Goal: Task Accomplishment & Management: Complete application form

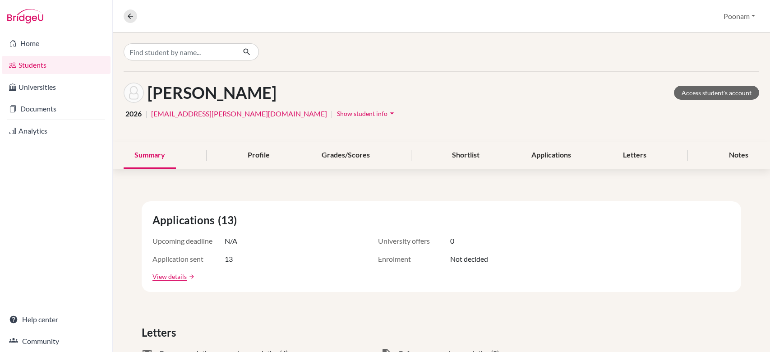
click at [41, 108] on link "Documents" at bounding box center [56, 109] width 109 height 18
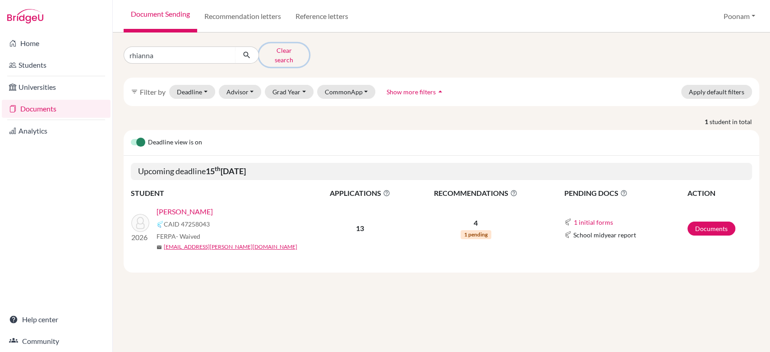
click at [273, 55] on button "Clear search" at bounding box center [284, 54] width 50 height 23
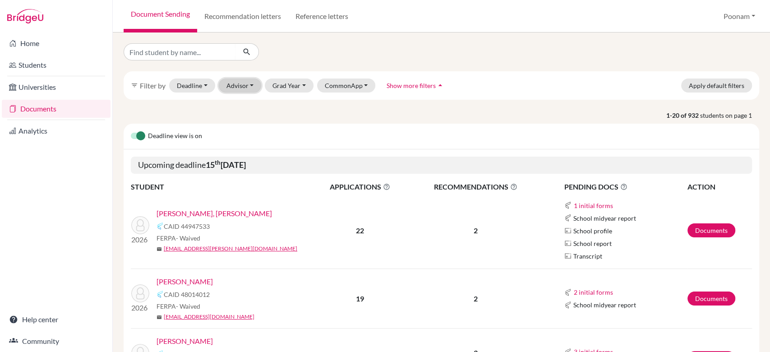
click at [238, 85] on button "Advisor" at bounding box center [240, 86] width 43 height 14
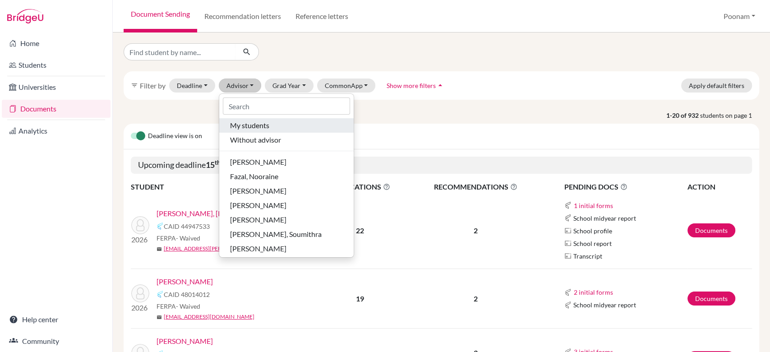
click at [270, 126] on div "My students" at bounding box center [286, 125] width 113 height 11
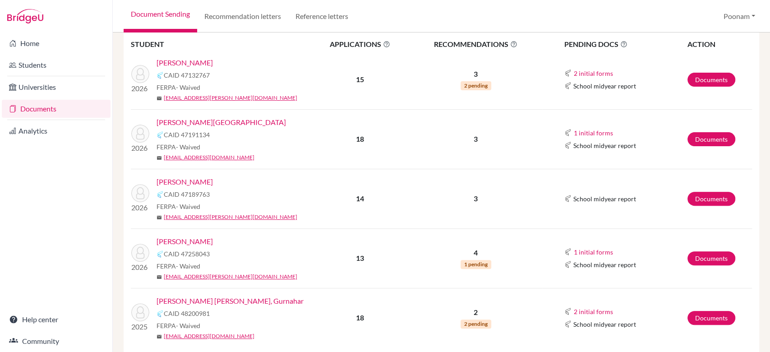
scroll to position [173, 0]
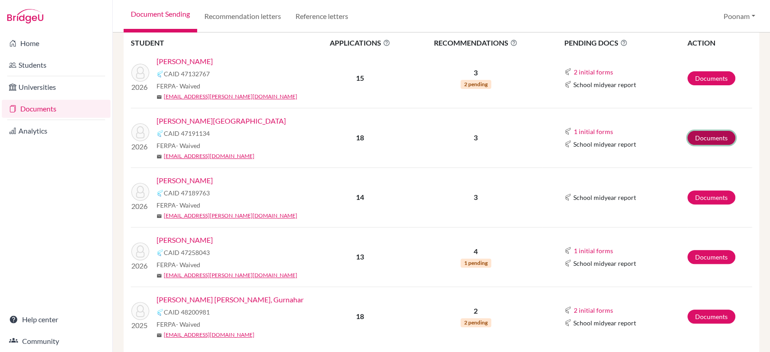
click at [707, 136] on link "Documents" at bounding box center [712, 138] width 48 height 14
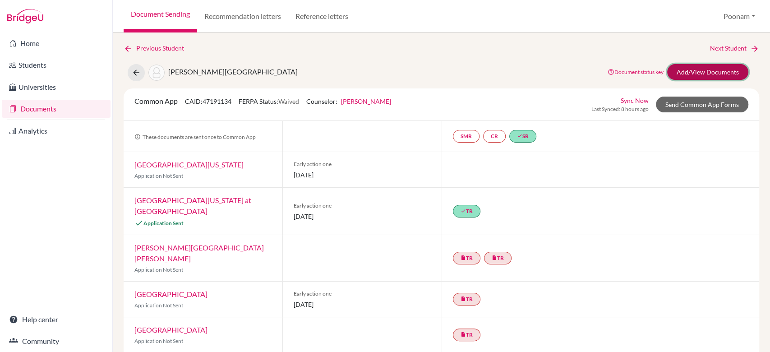
click at [688, 75] on link "Add/View Documents" at bounding box center [707, 72] width 81 height 16
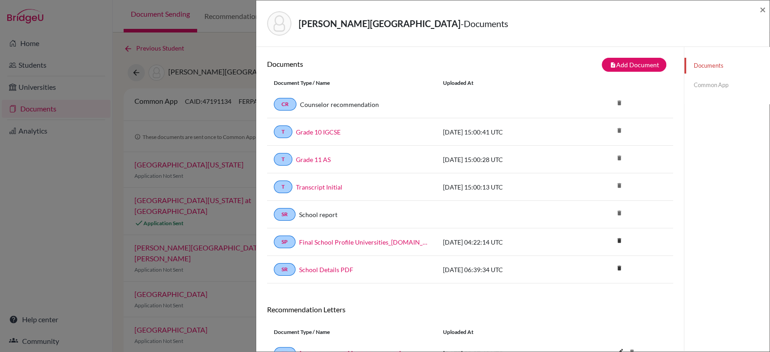
click at [696, 88] on link "Common App" at bounding box center [726, 85] width 85 height 16
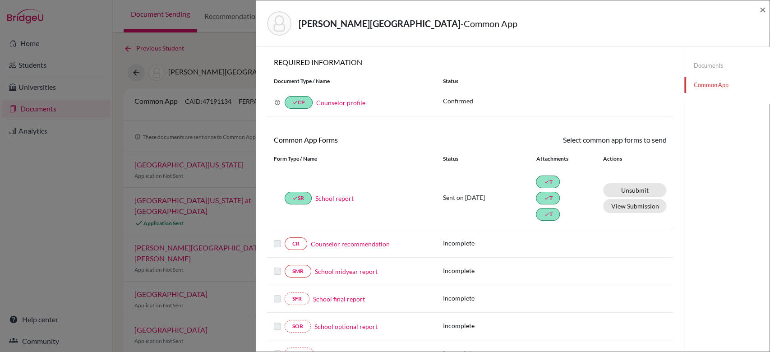
click at [362, 245] on link "Counselor recommendation" at bounding box center [350, 243] width 79 height 9
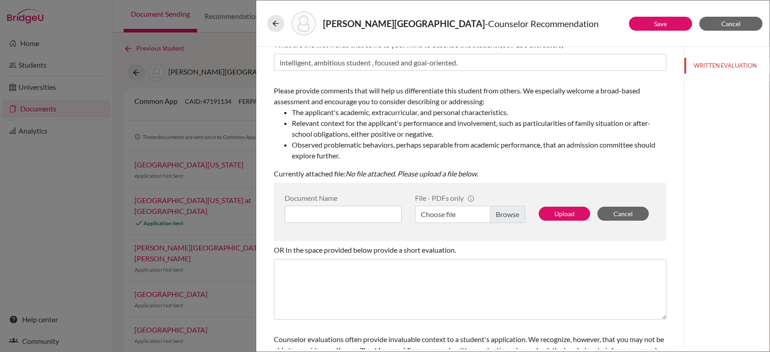
scroll to position [102, 0]
click at [490, 212] on label "Choose file" at bounding box center [470, 213] width 110 height 17
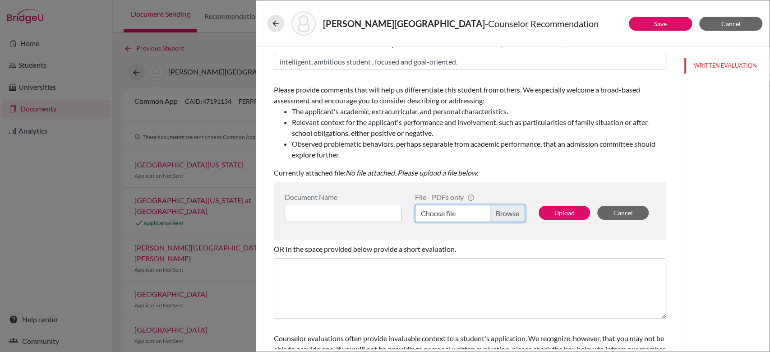
click at [490, 212] on input "Choose file" at bounding box center [470, 213] width 110 height 17
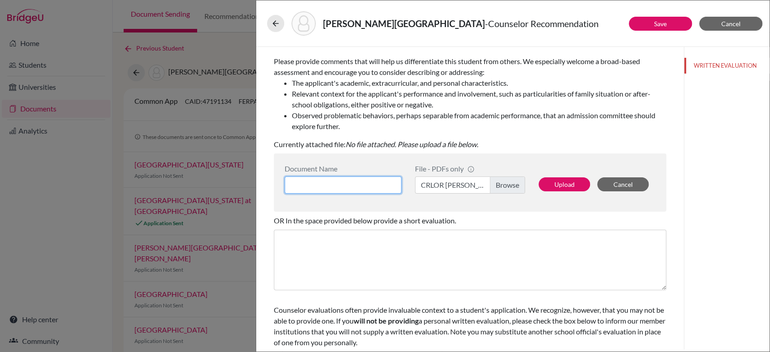
click at [367, 180] on input at bounding box center [343, 184] width 117 height 17
type input "Counselor Recommendation"
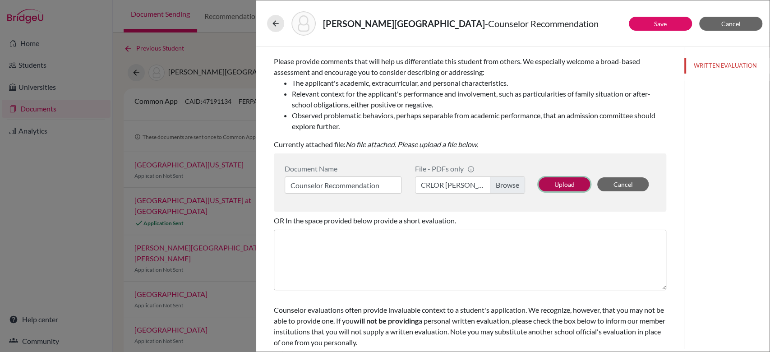
click at [567, 180] on button "Upload" at bounding box center [564, 184] width 51 height 14
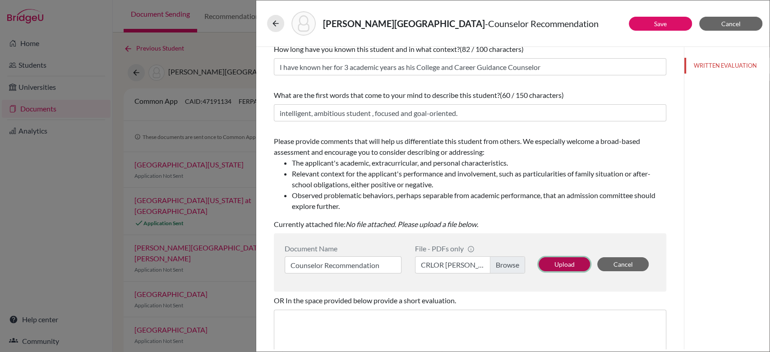
scroll to position [49, 0]
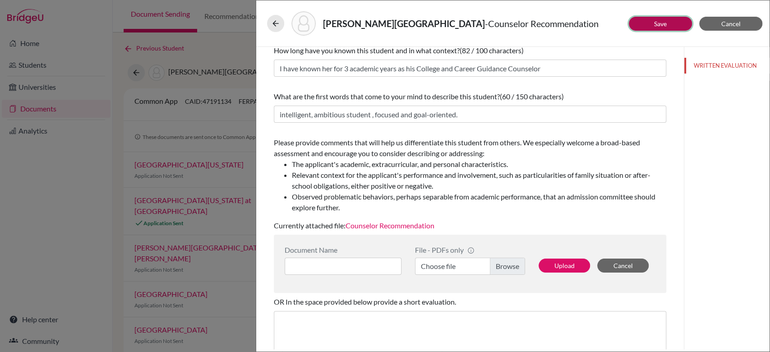
click at [647, 20] on button "Save" at bounding box center [660, 24] width 63 height 14
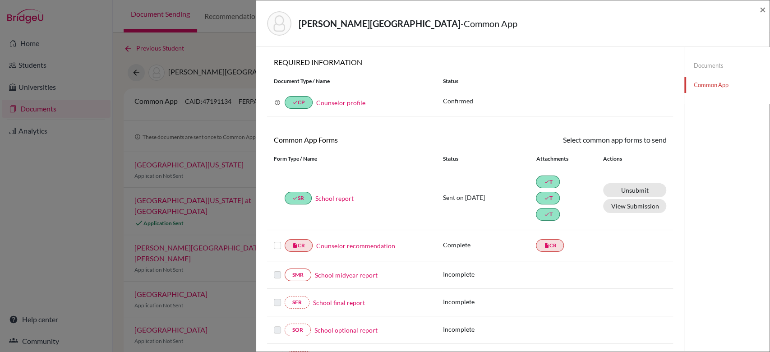
click at [273, 248] on div "insert_drive_file CR Counselor recommendation" at bounding box center [351, 245] width 169 height 13
click at [275, 240] on label at bounding box center [277, 240] width 7 height 0
click at [0, 0] on input "checkbox" at bounding box center [0, 0] width 0 height 0
click at [643, 146] on link "Send" at bounding box center [647, 141] width 37 height 14
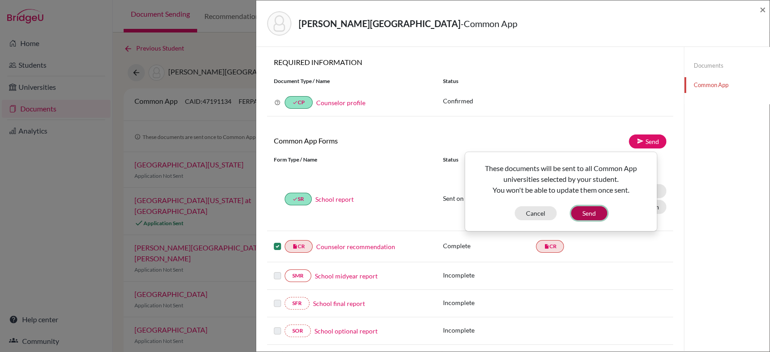
click at [578, 213] on button "Send" at bounding box center [589, 213] width 36 height 14
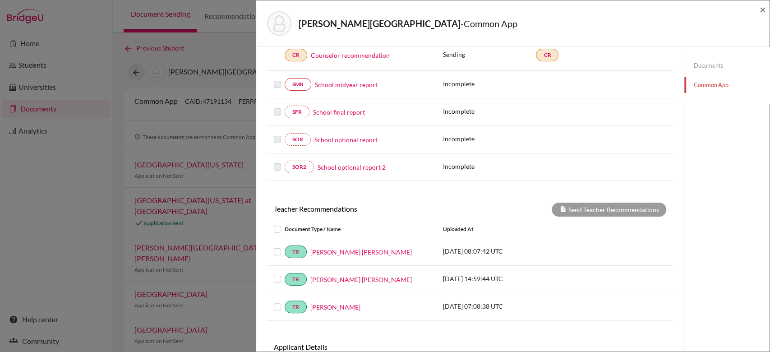
scroll to position [191, 0]
click at [285, 245] on label at bounding box center [285, 245] width 0 height 0
click at [0, 0] on input "checkbox" at bounding box center [0, 0] width 0 height 0
click at [285, 301] on label at bounding box center [285, 301] width 0 height 0
click at [0, 0] on input "checkbox" at bounding box center [0, 0] width 0 height 0
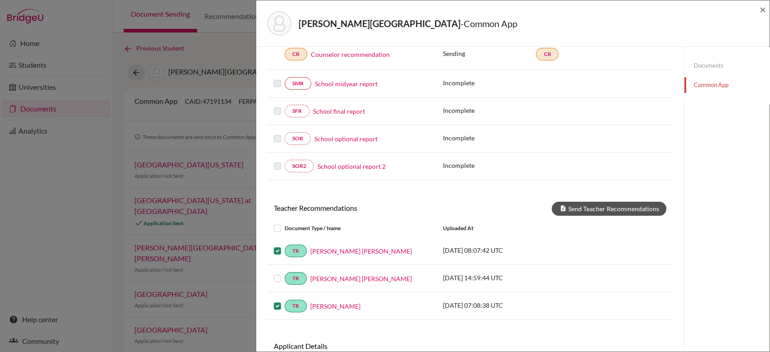
scroll to position [192, 0]
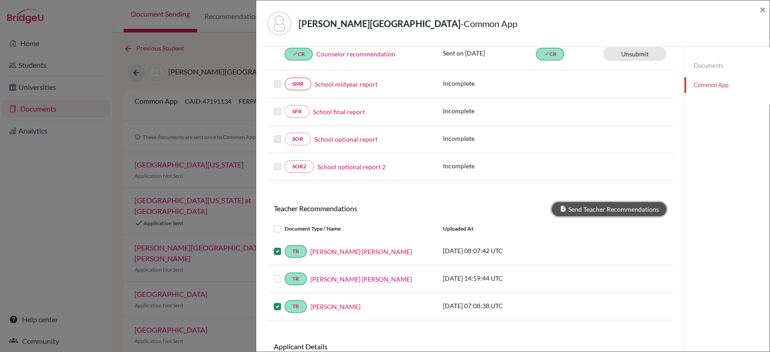
click at [600, 212] on button "Send Teacher Recommendations" at bounding box center [609, 209] width 115 height 14
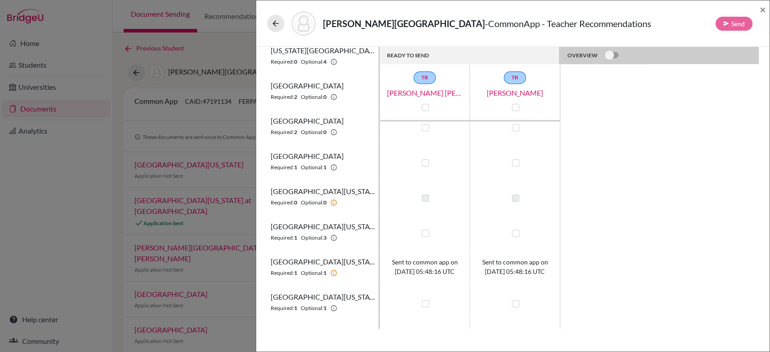
scroll to position [384, 0]
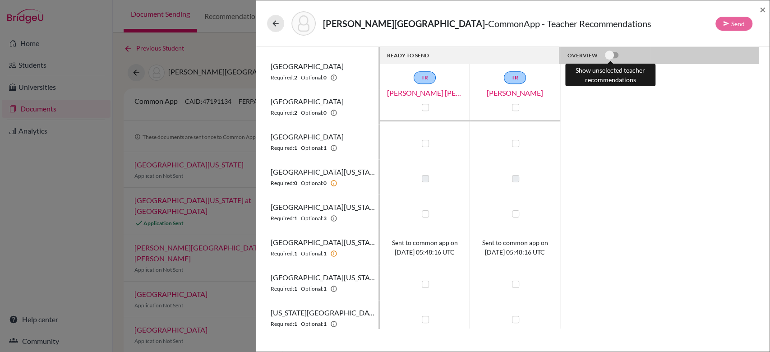
click at [605, 50] on label at bounding box center [605, 50] width 0 height 0
click at [610, 53] on input "checkbox" at bounding box center [608, 54] width 7 height 9
checkbox input "true"
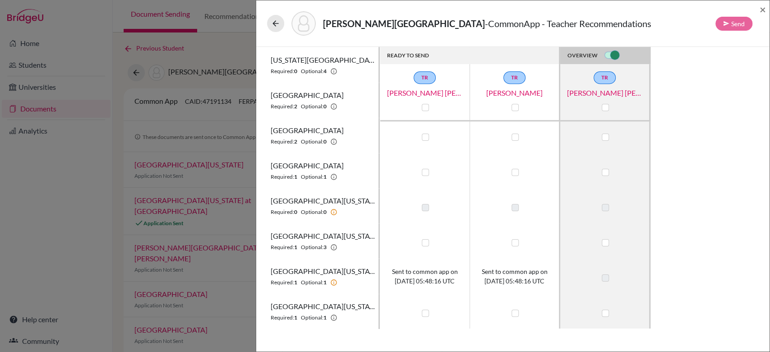
scroll to position [360, 0]
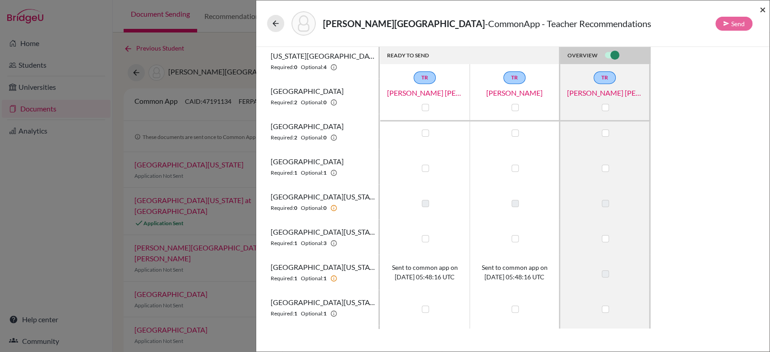
click at [765, 9] on span "×" at bounding box center [763, 9] width 6 height 13
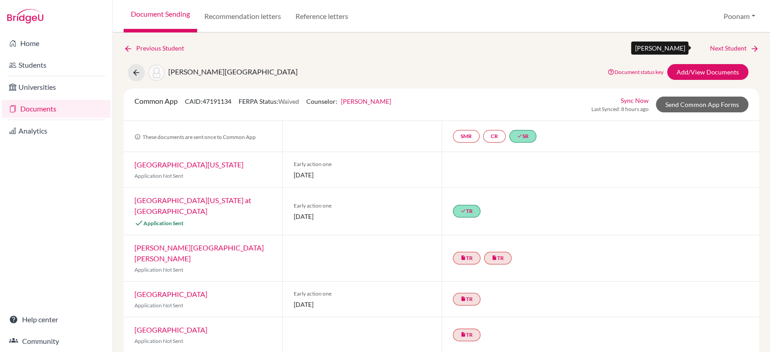
click at [723, 45] on link "Next Student" at bounding box center [734, 48] width 49 height 10
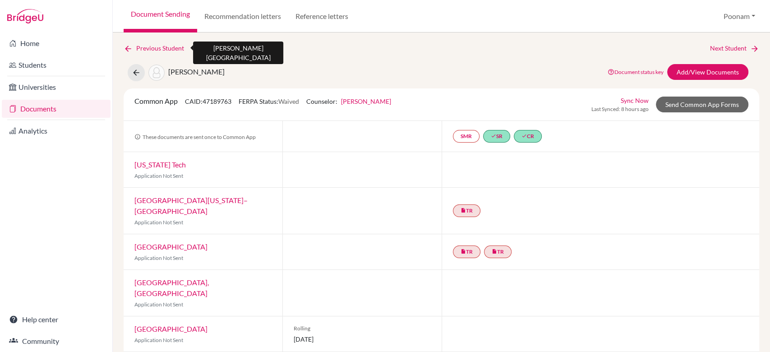
click at [164, 48] on link "Previous Student" at bounding box center [158, 48] width 68 height 10
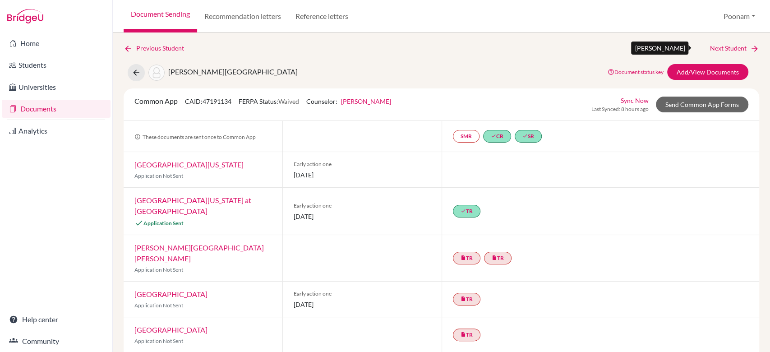
click at [737, 46] on link "Next Student" at bounding box center [734, 48] width 49 height 10
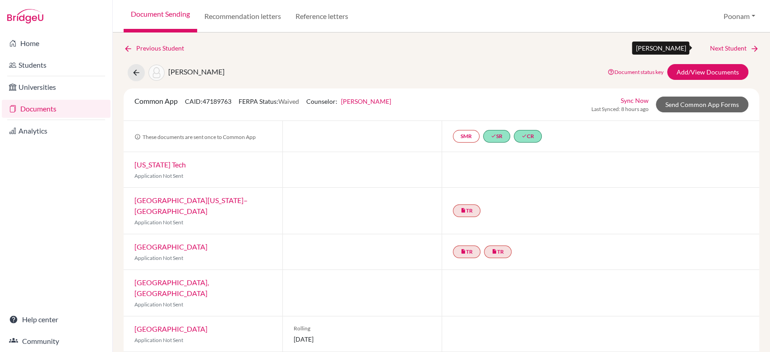
click at [737, 46] on link "Next Student" at bounding box center [734, 48] width 49 height 10
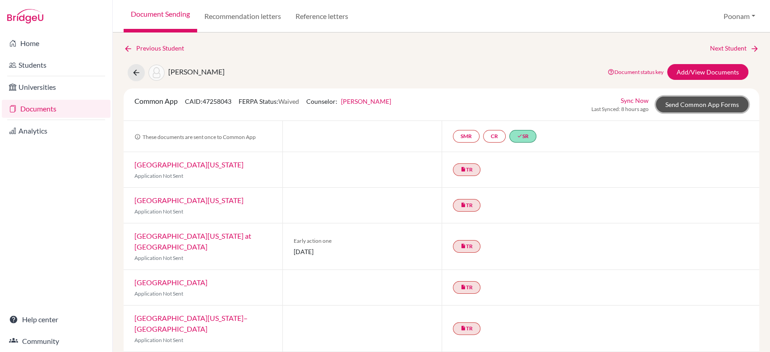
click at [690, 100] on link "Send Common App Forms" at bounding box center [702, 105] width 92 height 16
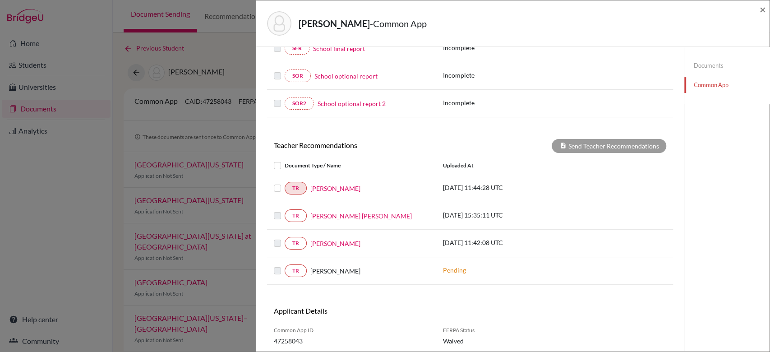
scroll to position [264, 0]
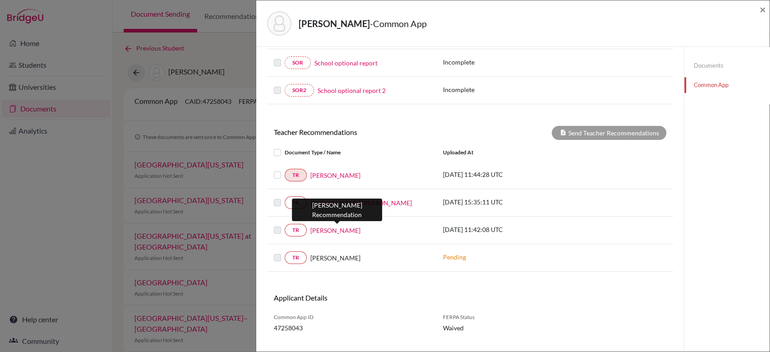
click at [317, 229] on link "[PERSON_NAME]" at bounding box center [335, 230] width 50 height 9
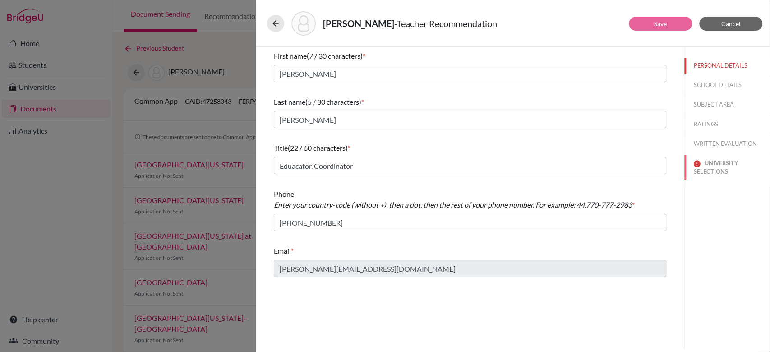
click at [715, 165] on button "UNIVERSITY SELECTIONS" at bounding box center [726, 167] width 85 height 24
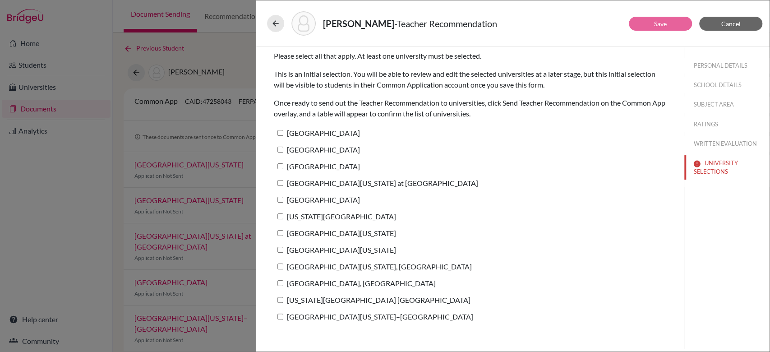
click at [393, 184] on label "[GEOGRAPHIC_DATA][US_STATE] at [GEOGRAPHIC_DATA]" at bounding box center [376, 182] width 204 height 13
click at [283, 184] on input "[GEOGRAPHIC_DATA][US_STATE] at [GEOGRAPHIC_DATA]" at bounding box center [280, 183] width 6 height 6
checkbox input "true"
click at [647, 28] on button "Save" at bounding box center [660, 24] width 63 height 14
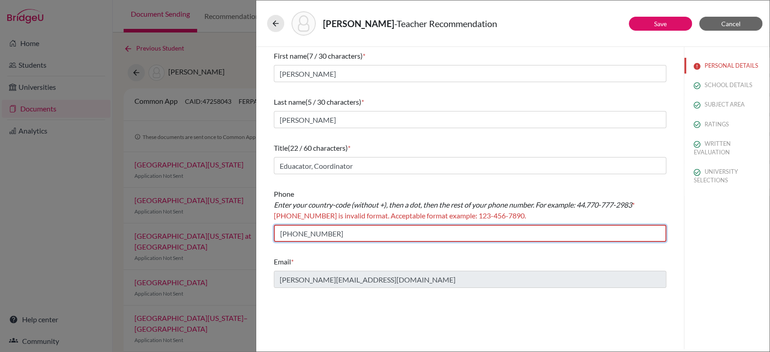
click at [426, 237] on input "[PHONE_NUMBER]" at bounding box center [470, 233] width 393 height 17
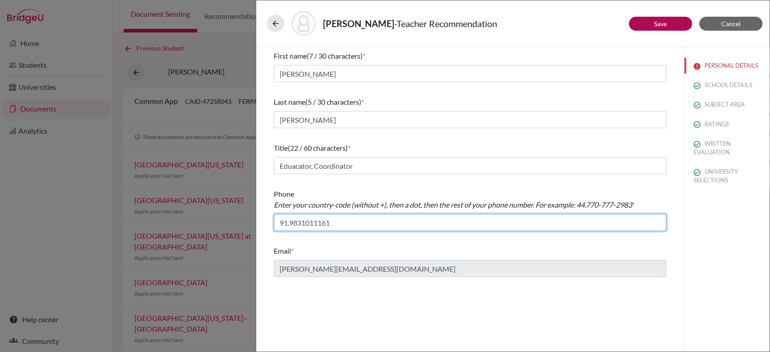
type input "91.9831011161"
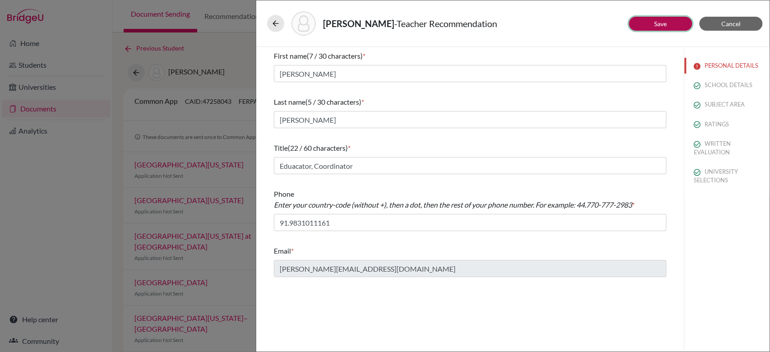
click at [647, 26] on button "Save" at bounding box center [660, 24] width 63 height 14
click at [716, 122] on button "RATINGS" at bounding box center [726, 124] width 85 height 16
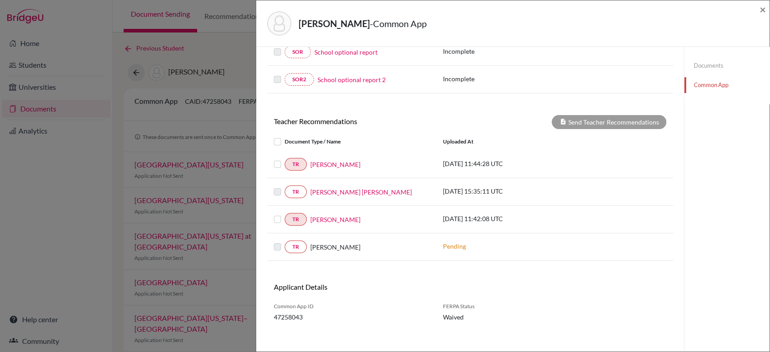
scroll to position [278, 0]
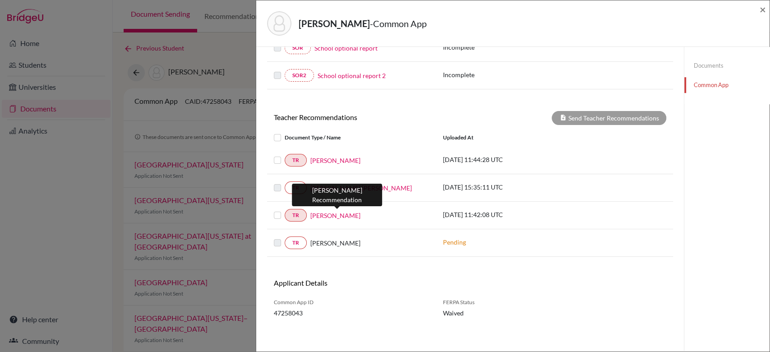
click at [341, 215] on link "[PERSON_NAME]" at bounding box center [335, 215] width 50 height 9
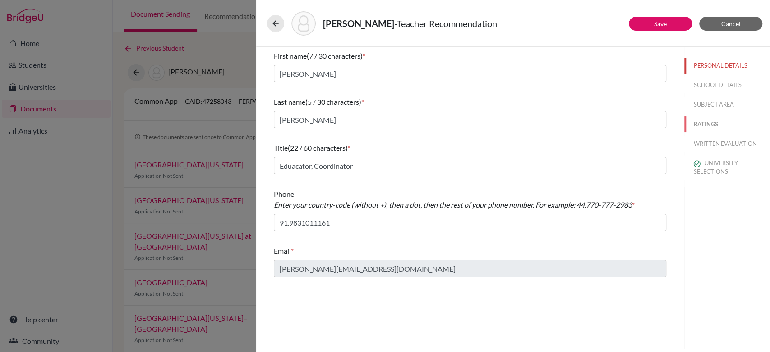
click at [707, 125] on button "RATINGS" at bounding box center [726, 124] width 85 height 16
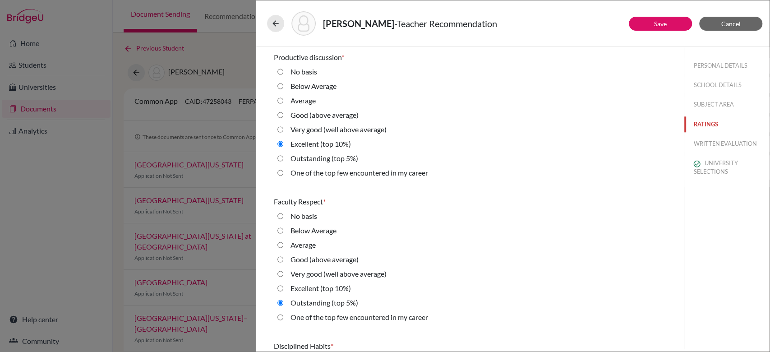
scroll to position [585, 0]
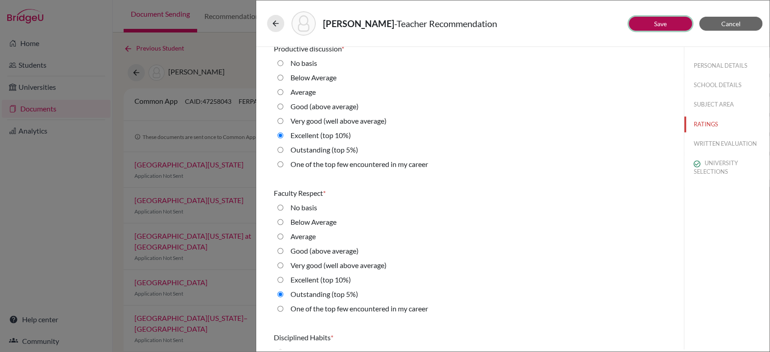
click at [657, 23] on link "Save" at bounding box center [660, 24] width 13 height 8
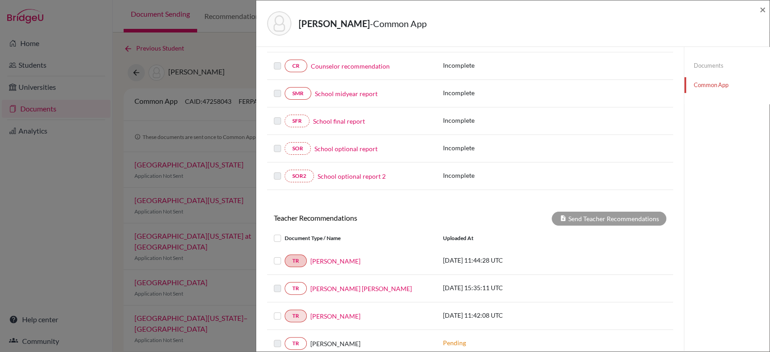
scroll to position [186, 0]
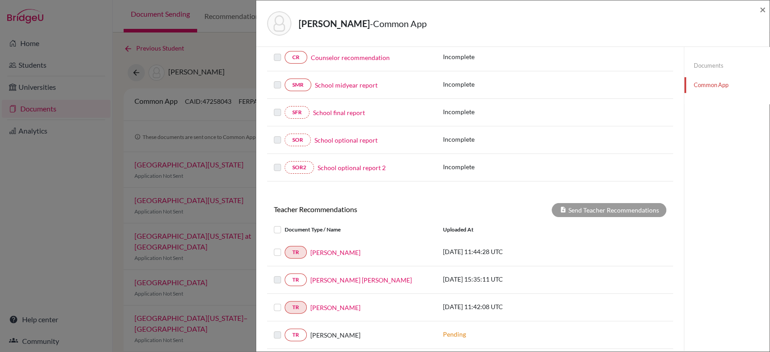
click at [285, 247] on label at bounding box center [285, 247] width 0 height 0
click at [0, 0] on input "checkbox" at bounding box center [0, 0] width 0 height 0
click at [285, 302] on label at bounding box center [285, 302] width 0 height 0
click at [0, 0] on input "checkbox" at bounding box center [0, 0] width 0 height 0
click at [576, 211] on button "Send Teacher Recommendations" at bounding box center [609, 210] width 115 height 14
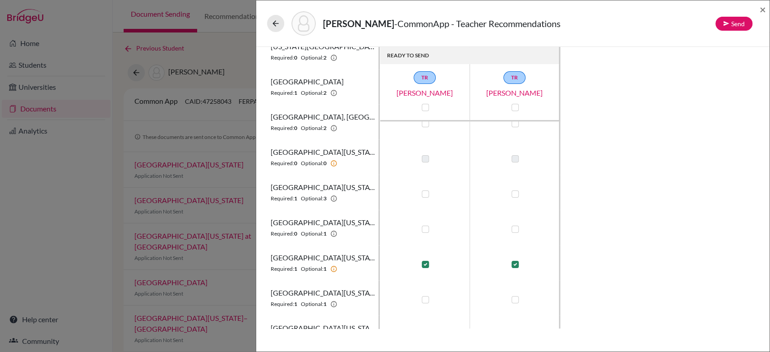
scroll to position [250, 0]
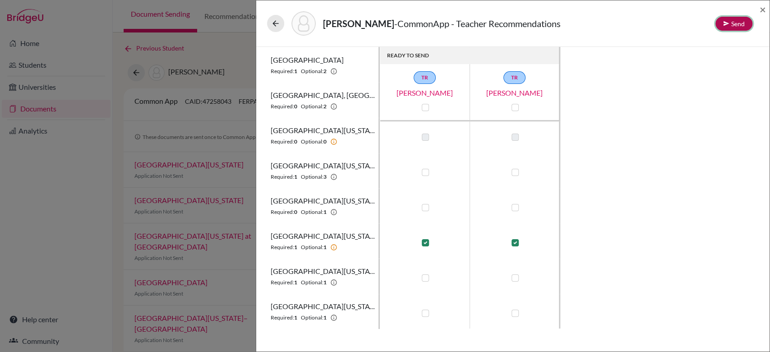
click at [739, 21] on button "Send" at bounding box center [734, 24] width 37 height 14
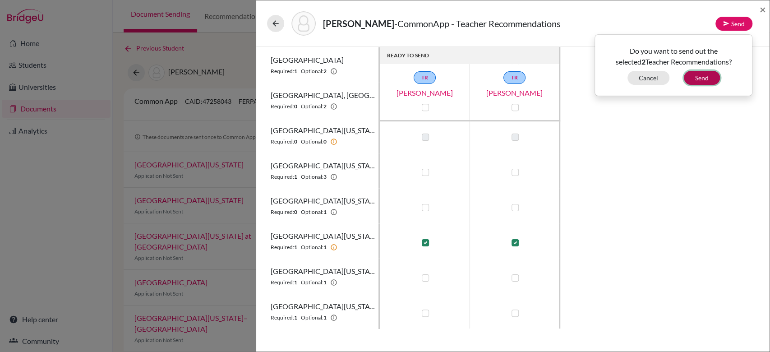
click at [700, 72] on button "Send" at bounding box center [702, 78] width 36 height 14
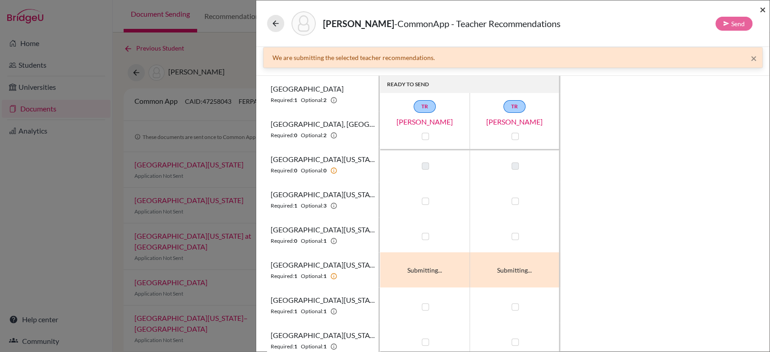
click at [762, 10] on span "×" at bounding box center [763, 9] width 6 height 13
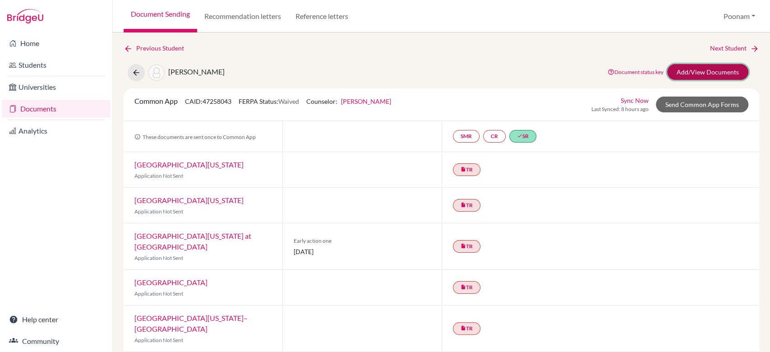
click at [693, 69] on link "Add/View Documents" at bounding box center [707, 72] width 81 height 16
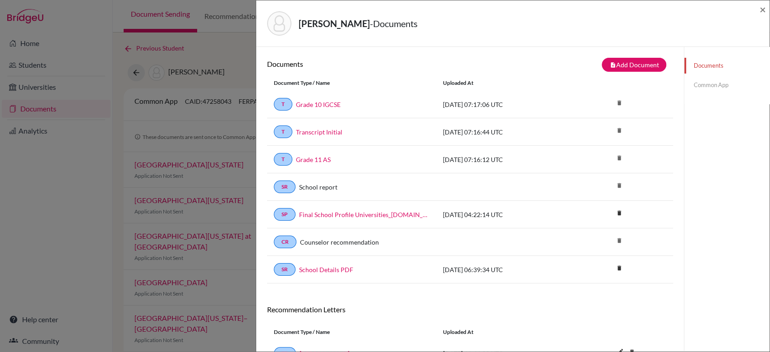
click at [714, 81] on link "Common App" at bounding box center [726, 85] width 85 height 16
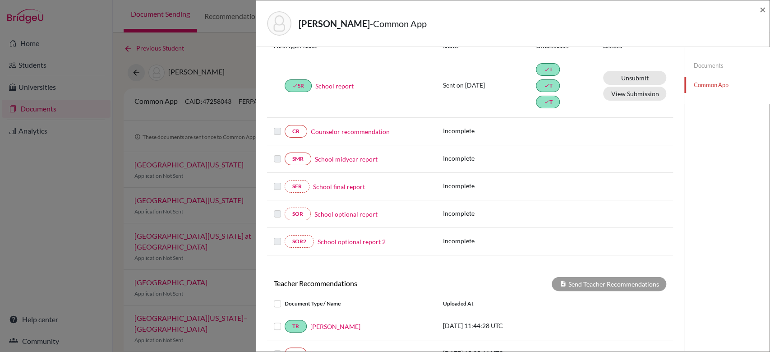
scroll to position [116, 0]
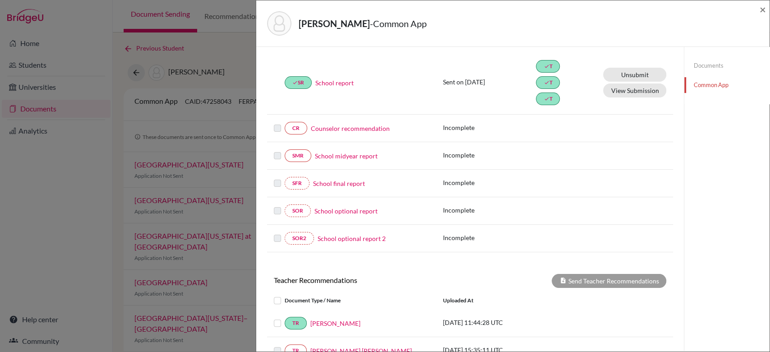
click at [333, 129] on link "Counselor recommendation" at bounding box center [350, 128] width 79 height 9
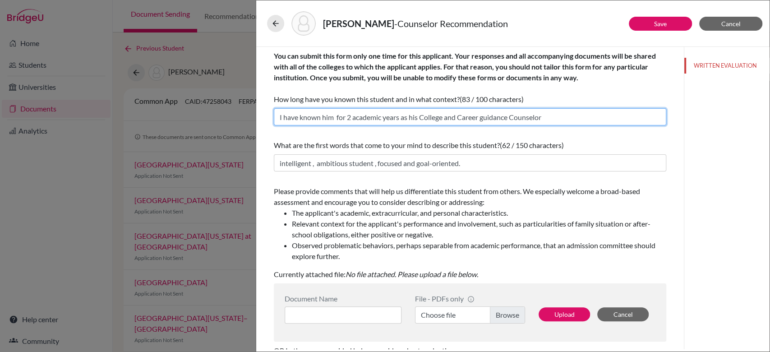
click at [397, 112] on input "I have known him for 2 academic years as his College and Career guidance Counse…" at bounding box center [470, 116] width 393 height 17
type input "I have known her for 3 academic years as her College and Career guidance Counse…"
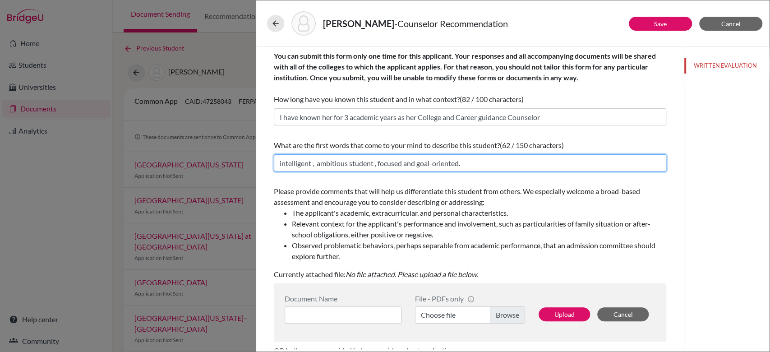
click at [422, 161] on input "intelligent , ambitious student , focused and goal-oriented." at bounding box center [470, 162] width 393 height 17
